Goal: Information Seeking & Learning: Understand process/instructions

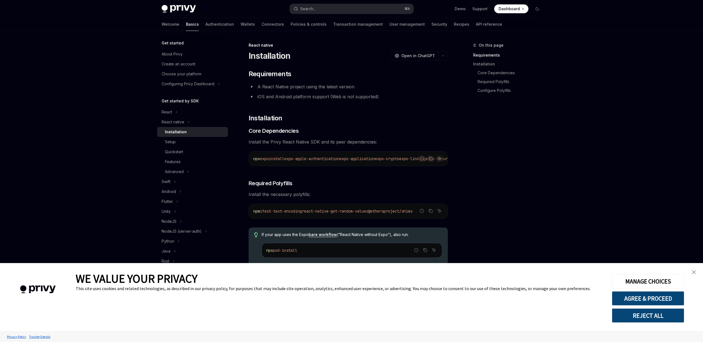
type textarea "*"
click at [478, 9] on link "Support" at bounding box center [479, 9] width 15 height 6
type textarea "*"
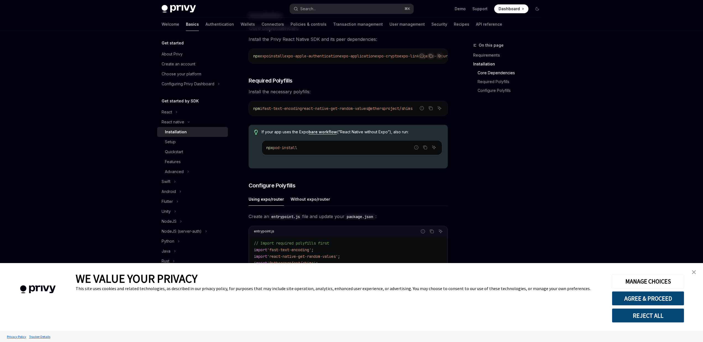
scroll to position [109, 0]
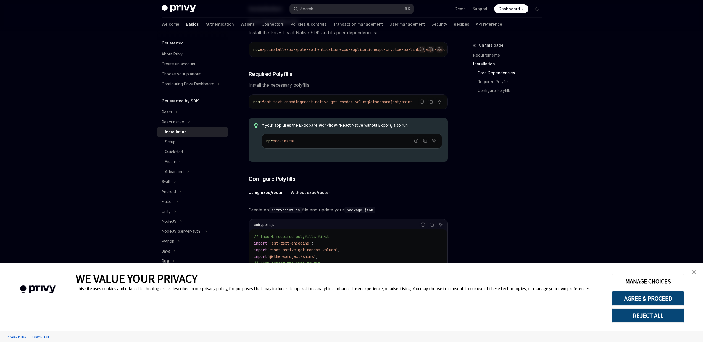
click at [693, 270] on link "close banner" at bounding box center [693, 272] width 11 height 11
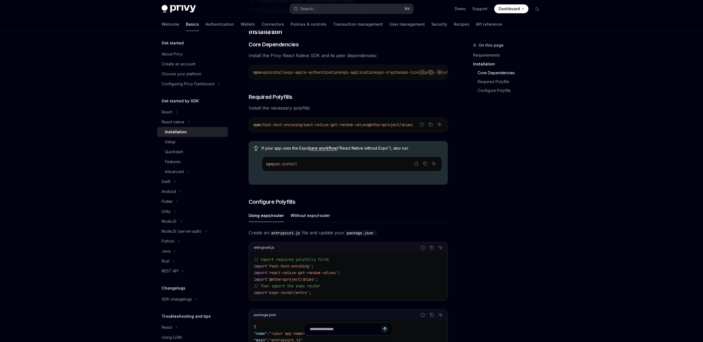
scroll to position [0, 0]
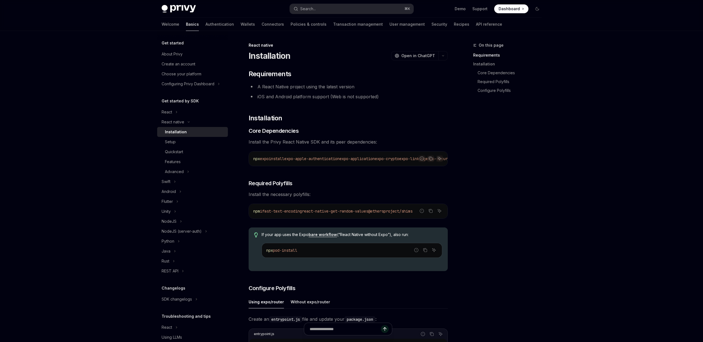
drag, startPoint x: 317, startPoint y: 165, endPoint x: 352, endPoint y: 168, distance: 34.7
click at [352, 168] on div "​ Requirements A React Native project using the latest version iOS and Android …" at bounding box center [347, 318] width 199 height 497
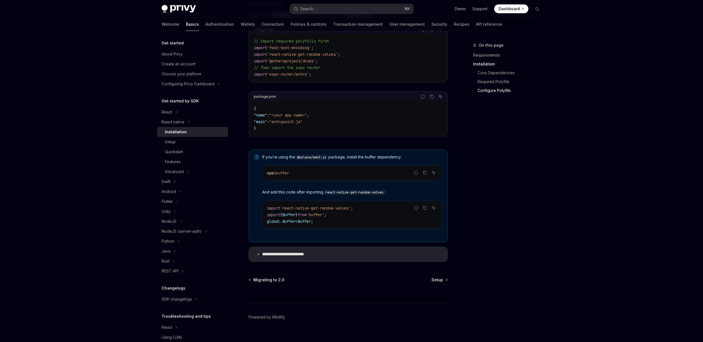
scroll to position [311, 0]
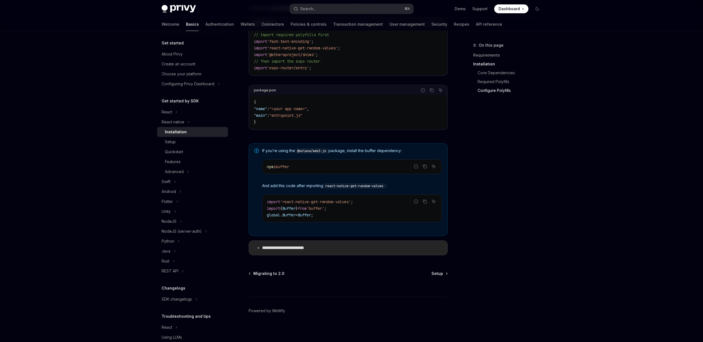
click at [328, 253] on summary "**********" at bounding box center [348, 248] width 198 height 14
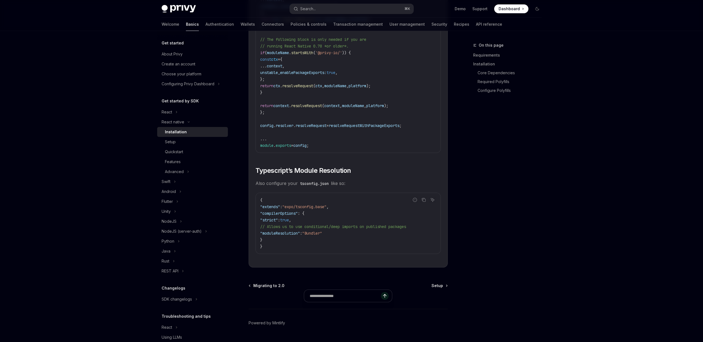
scroll to position [907, 0]
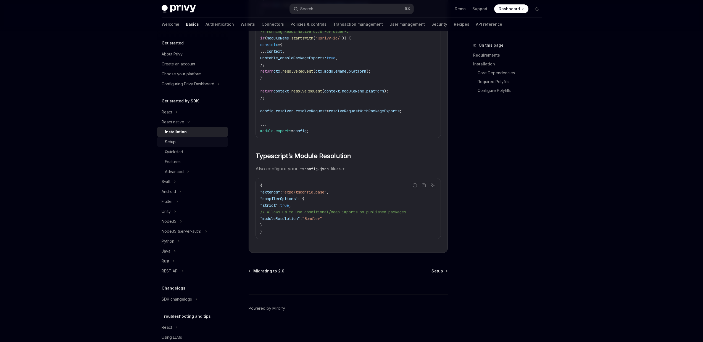
click at [205, 141] on div "Setup" at bounding box center [195, 142] width 60 height 7
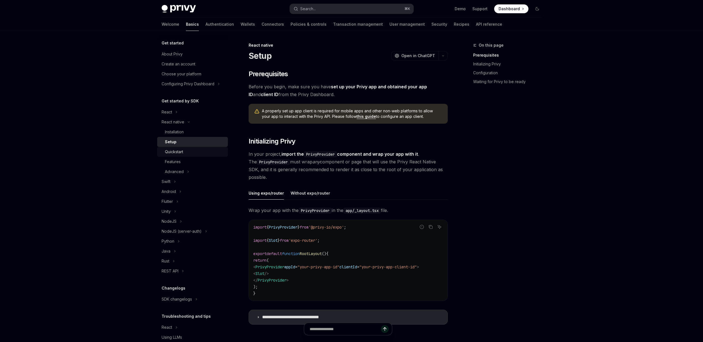
click at [200, 149] on div "Quickstart" at bounding box center [195, 152] width 60 height 7
type textarea "*"
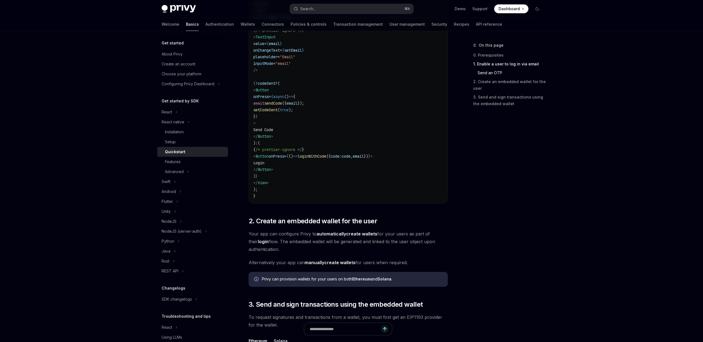
scroll to position [357, 0]
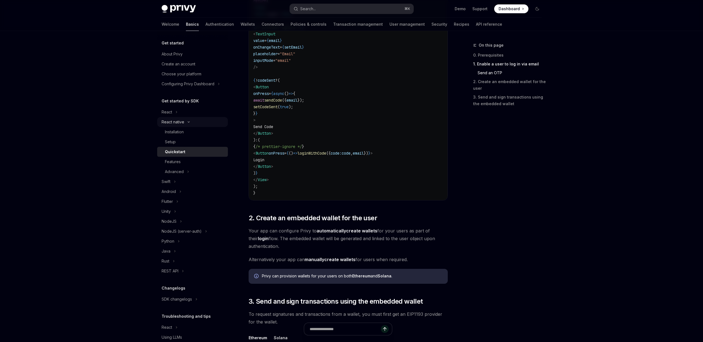
click at [204, 125] on button "React native" at bounding box center [192, 122] width 71 height 10
click at [180, 127] on button "React native" at bounding box center [192, 122] width 71 height 10
click at [177, 130] on div "Installation" at bounding box center [174, 132] width 19 height 7
click at [177, 131] on div "Installation" at bounding box center [174, 132] width 19 height 7
click at [197, 136] on link "Installation" at bounding box center [192, 132] width 71 height 10
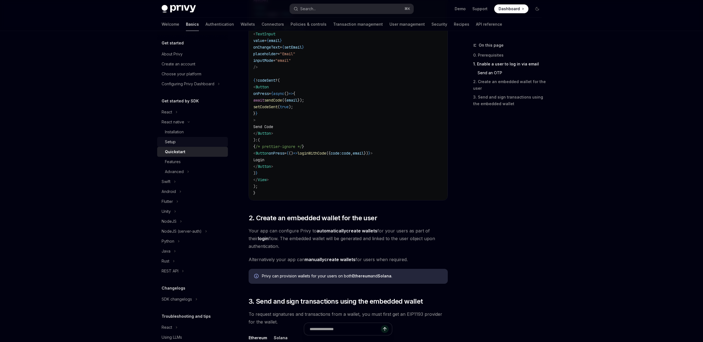
click at [193, 144] on div "Setup" at bounding box center [195, 142] width 60 height 7
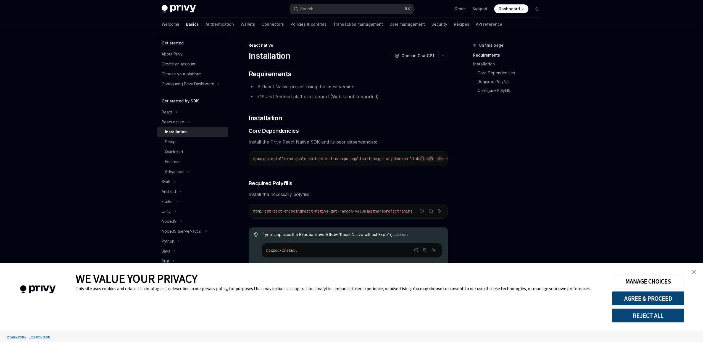
click at [198, 128] on link "Installation" at bounding box center [192, 132] width 71 height 10
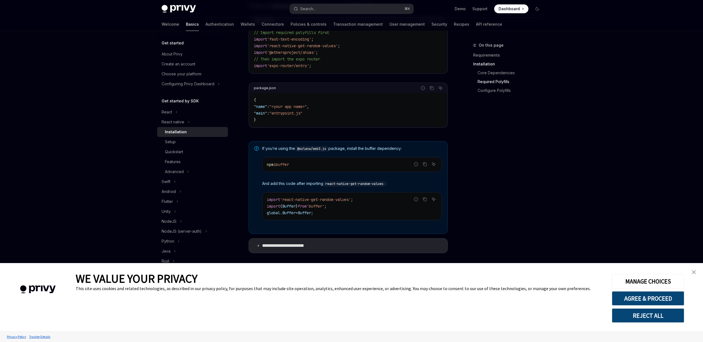
scroll to position [316, 0]
click at [214, 145] on div "Setup" at bounding box center [195, 142] width 60 height 7
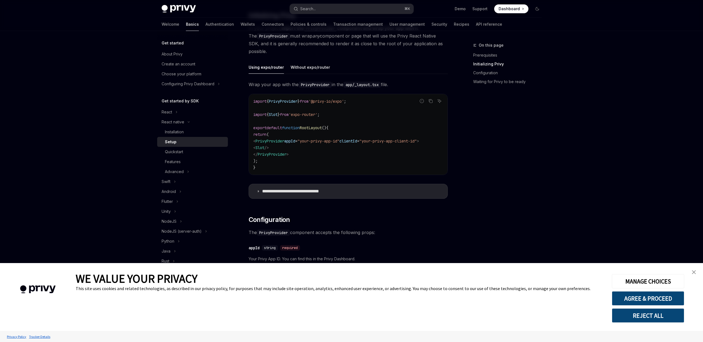
scroll to position [126, 0]
drag, startPoint x: 307, startPoint y: 172, endPoint x: 310, endPoint y: 172, distance: 2.8
click at [309, 172] on div "import { PrivyProvider } from '@privy-io/expo' ; import { Slot } from 'expo-rou…" at bounding box center [348, 134] width 198 height 81
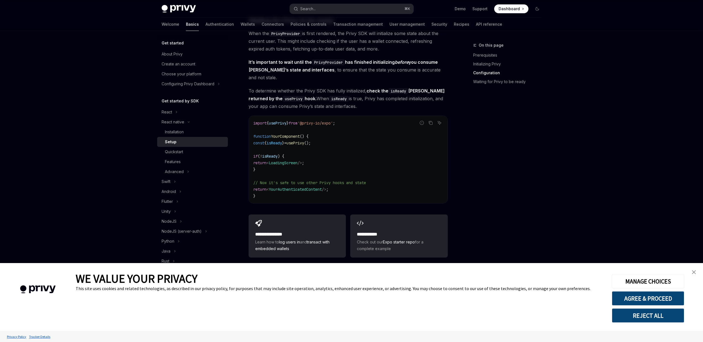
scroll to position [421, 0]
click at [194, 155] on link "Quickstart" at bounding box center [192, 152] width 71 height 10
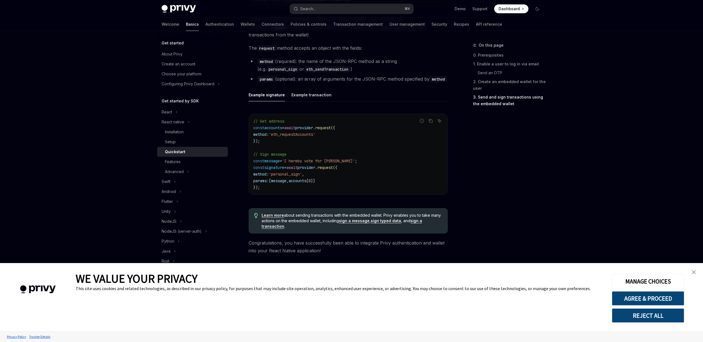
scroll to position [744, 0]
click at [216, 161] on div "Features" at bounding box center [195, 161] width 60 height 7
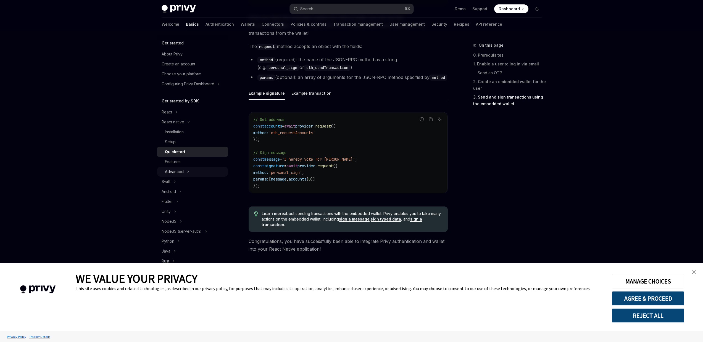
click at [209, 172] on button "Advanced" at bounding box center [192, 172] width 71 height 10
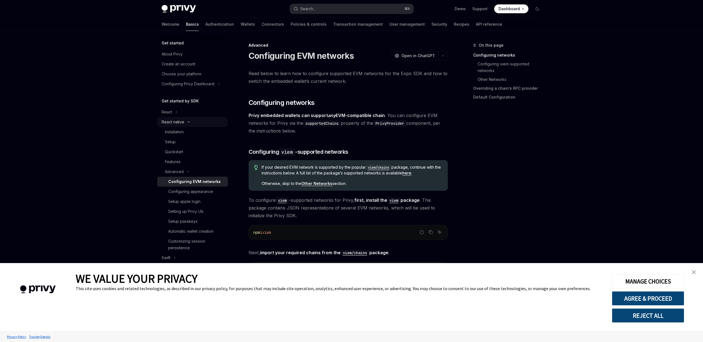
click at [202, 126] on button "React native" at bounding box center [192, 122] width 71 height 10
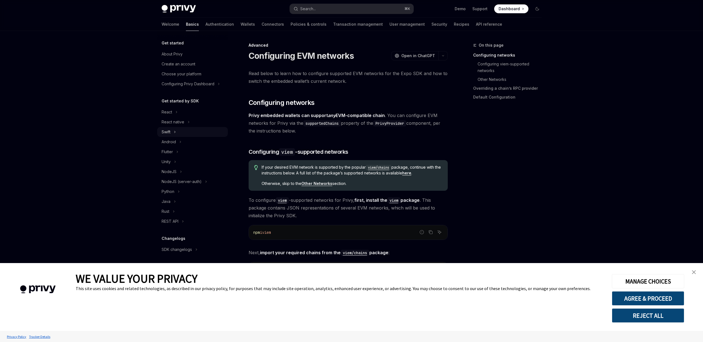
click at [202, 128] on button "Swift" at bounding box center [192, 132] width 71 height 10
type textarea "*"
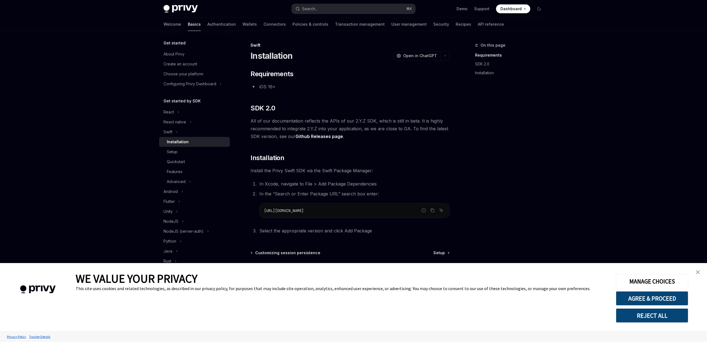
click at [184, 2] on div "Privy Docs home page Search... ⌘ K Demo Support Dashboard Dashboard Search..." at bounding box center [353, 9] width 380 height 18
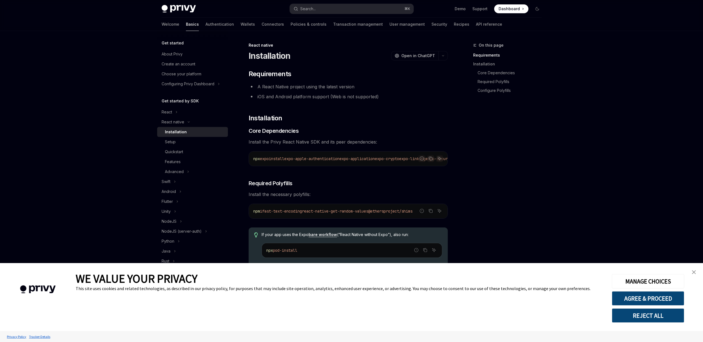
click at [650, 314] on button "REJECT ALL" at bounding box center [647, 315] width 72 height 14
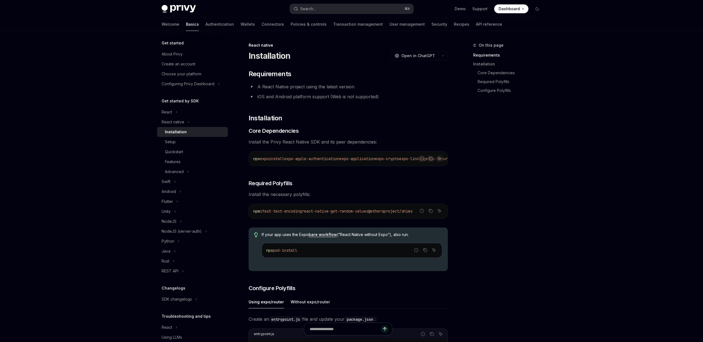
click at [650, 314] on button "REJECT ALL" at bounding box center [647, 315] width 72 height 14
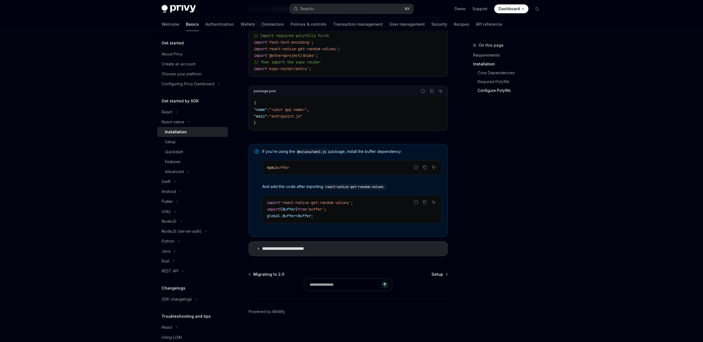
scroll to position [316, 0]
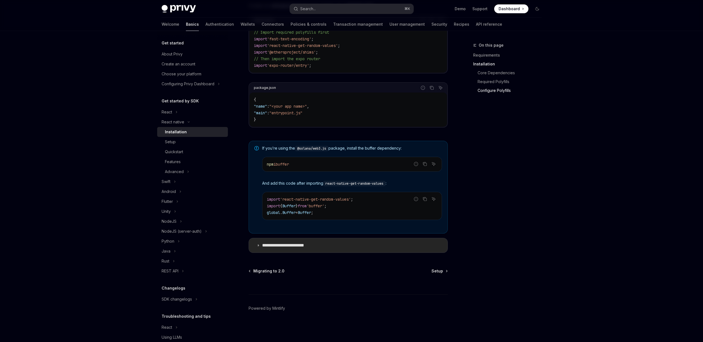
click at [313, 252] on summary "**********" at bounding box center [348, 245] width 198 height 14
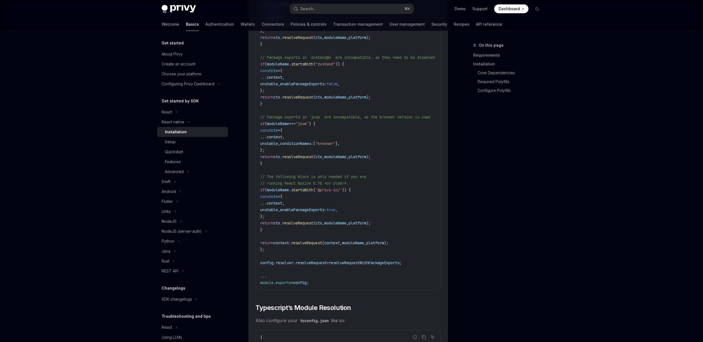
scroll to position [720, 0]
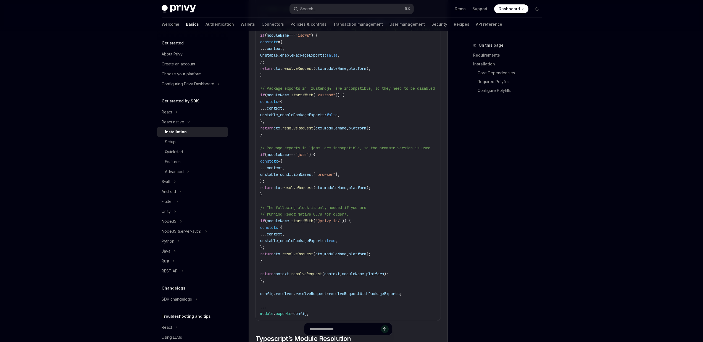
drag, startPoint x: 327, startPoint y: 223, endPoint x: 365, endPoint y: 228, distance: 39.0
click at [365, 228] on code "//...other config logic // Enable package exports for select libraries ... cons…" at bounding box center [373, 154] width 227 height 325
click at [365, 225] on code "//...other config logic // Enable package exports for select libraries ... cons…" at bounding box center [373, 154] width 227 height 325
drag, startPoint x: 365, startPoint y: 223, endPoint x: 265, endPoint y: 220, distance: 100.5
click at [265, 220] on code "//...other config logic // Enable package exports for select libraries ... cons…" at bounding box center [373, 154] width 227 height 325
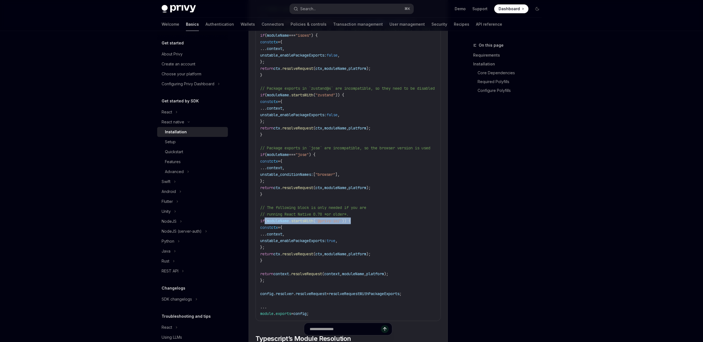
copy span "if ( moduleName . startsWith ( '@privy-io/' )) {"
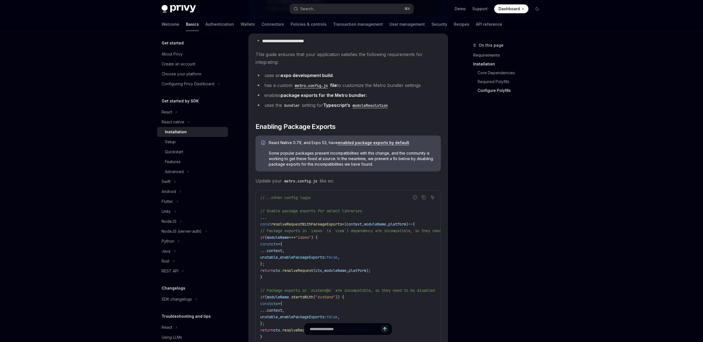
scroll to position [518, 0]
